Goal: Task Accomplishment & Management: Manage account settings

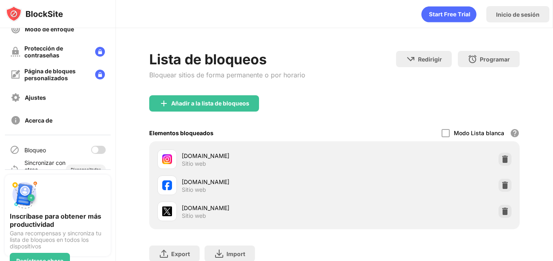
scroll to position [74, 0]
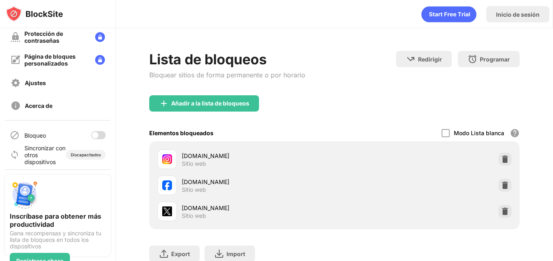
click at [93, 135] on div at bounding box center [98, 135] width 15 height 8
click at [143, 133] on div "Lista de bloqueos Bloquear sitios de forma permanente o por horario Redirigir H…" at bounding box center [334, 171] width 437 height 287
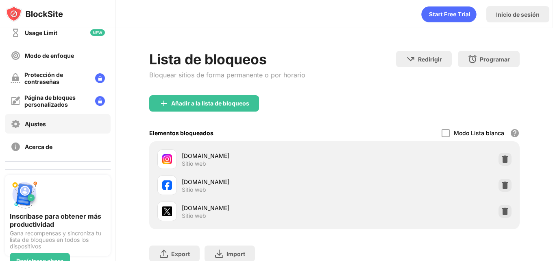
scroll to position [41, 0]
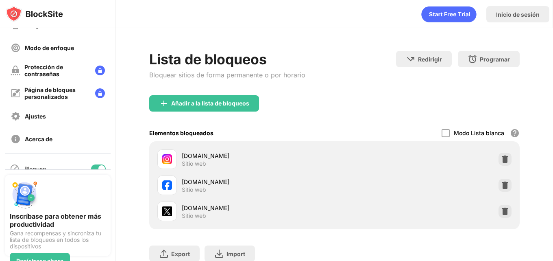
click at [98, 166] on div at bounding box center [101, 168] width 7 height 7
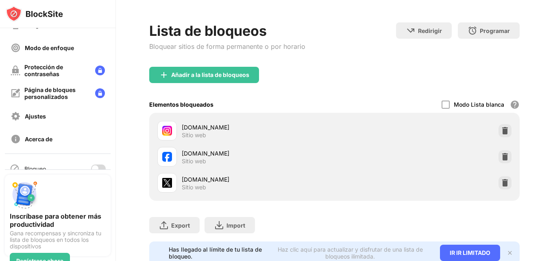
scroll to position [61, 0]
